Goal: Book appointment/travel/reservation

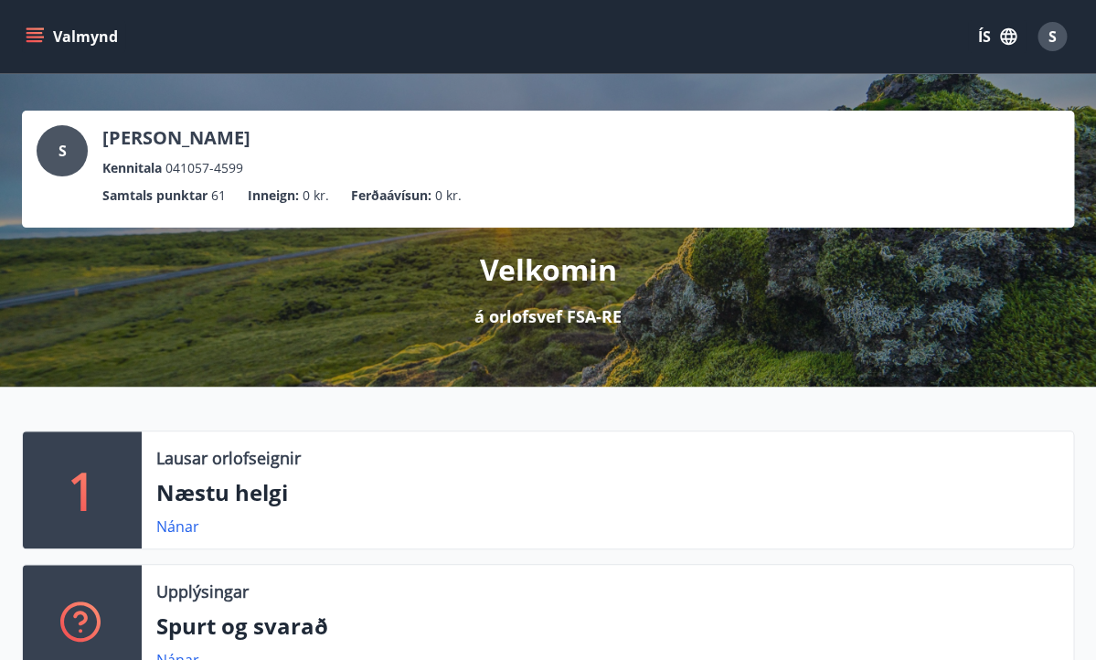
click at [211, 504] on p "Næstu helgi" at bounding box center [607, 492] width 902 height 31
click at [179, 529] on link "Nánar" at bounding box center [177, 526] width 43 height 20
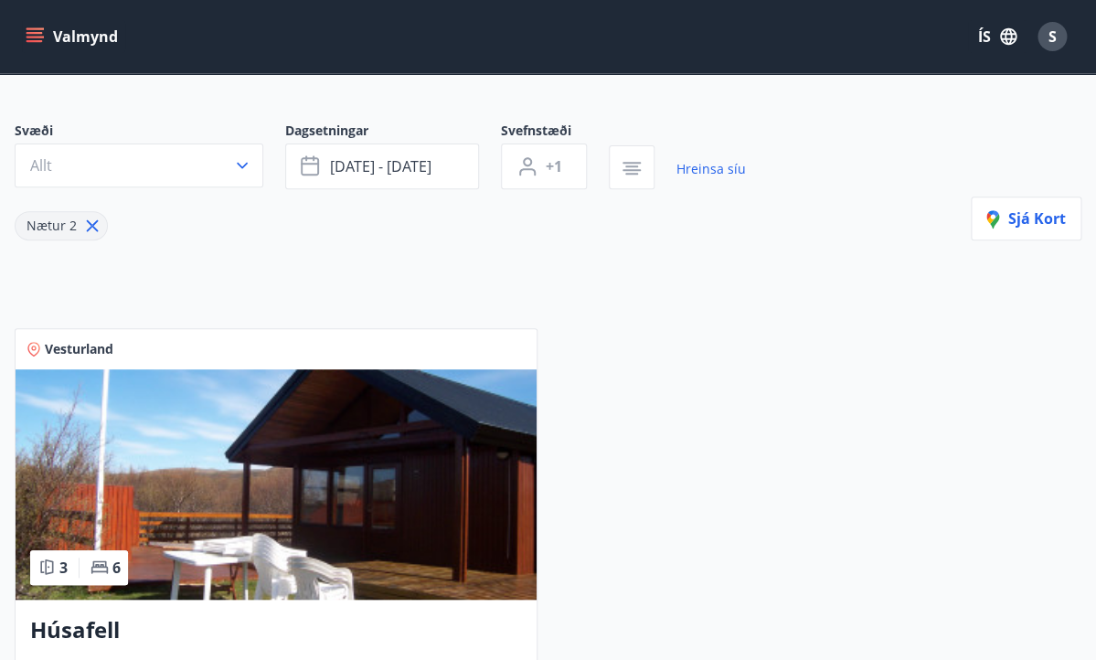
scroll to position [122, 0]
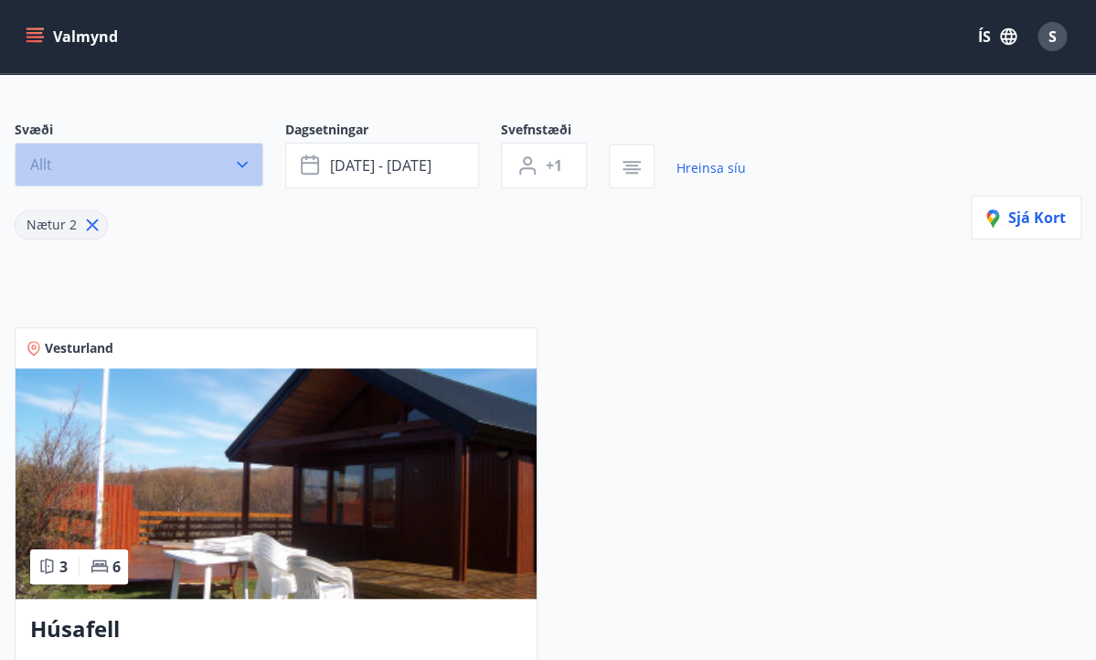
click at [247, 164] on icon "button" at bounding box center [242, 165] width 11 height 6
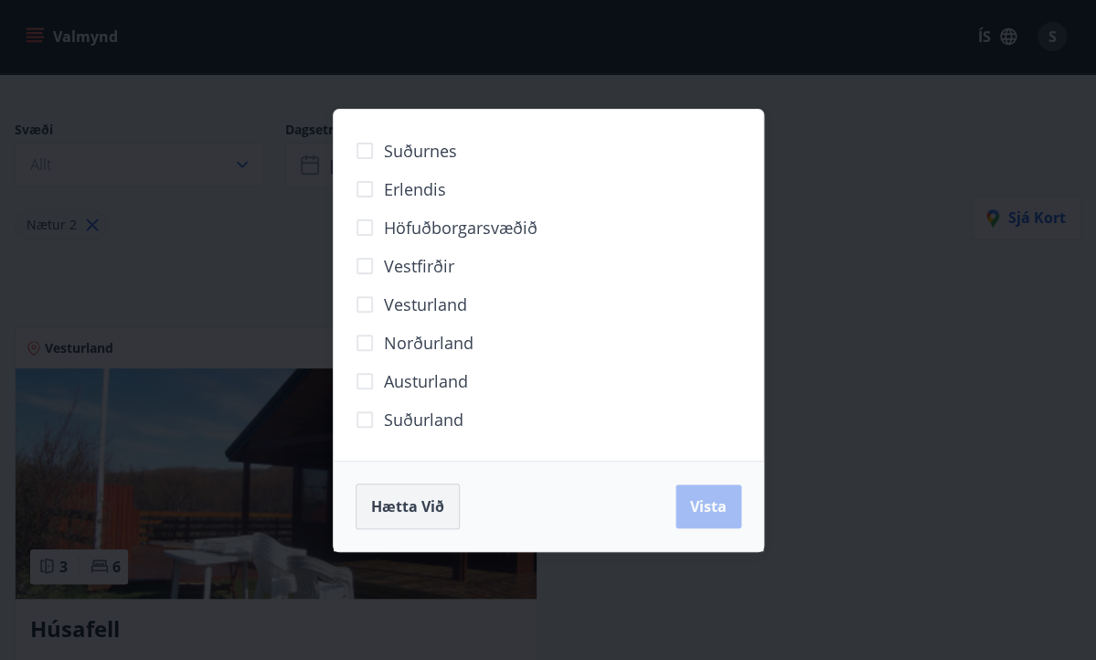
click at [397, 499] on span "Hætta við" at bounding box center [407, 506] width 73 height 20
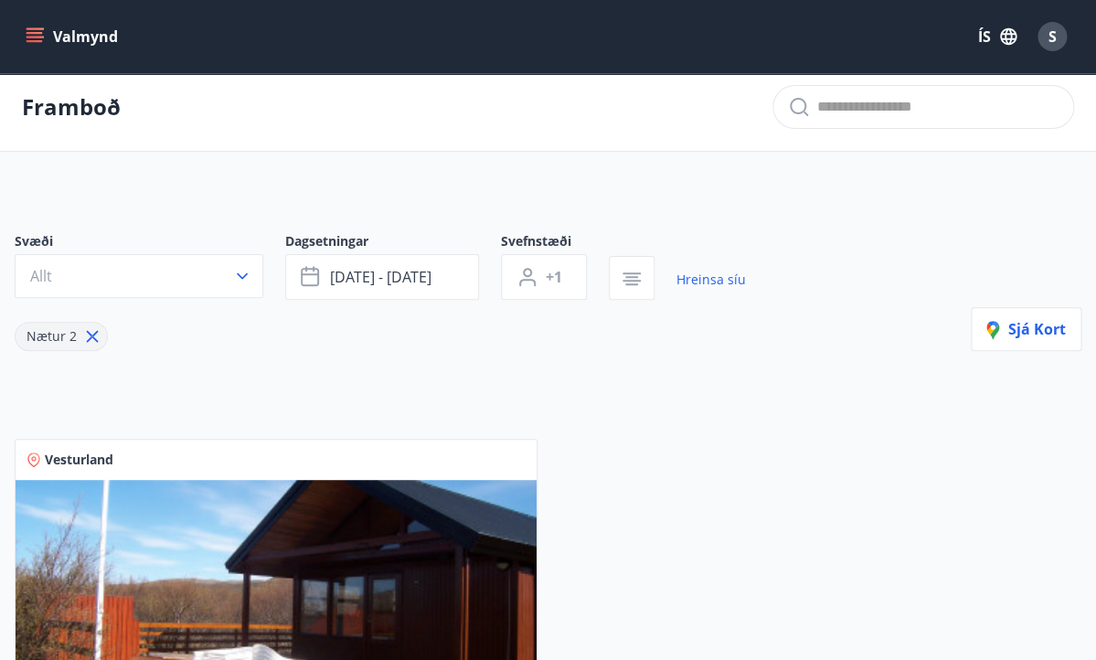
scroll to position [9, 0]
click at [29, 33] on icon "menu" at bounding box center [35, 33] width 16 height 2
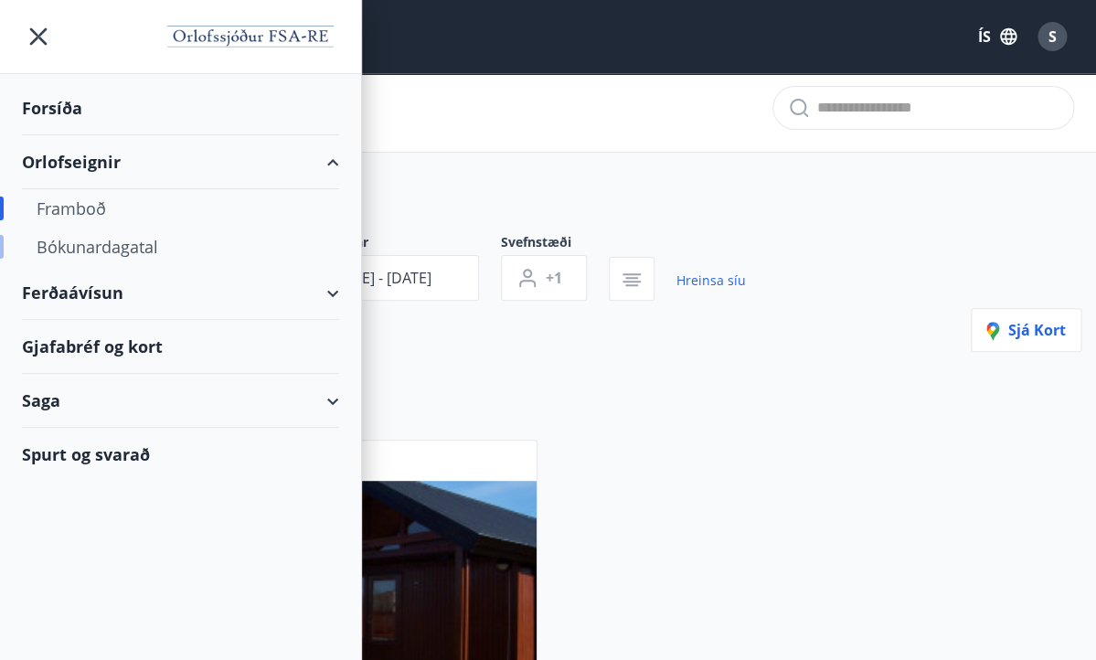
click at [145, 248] on div "Bókunardagatal" at bounding box center [181, 247] width 288 height 38
